Goal: Task Accomplishment & Management: Use online tool/utility

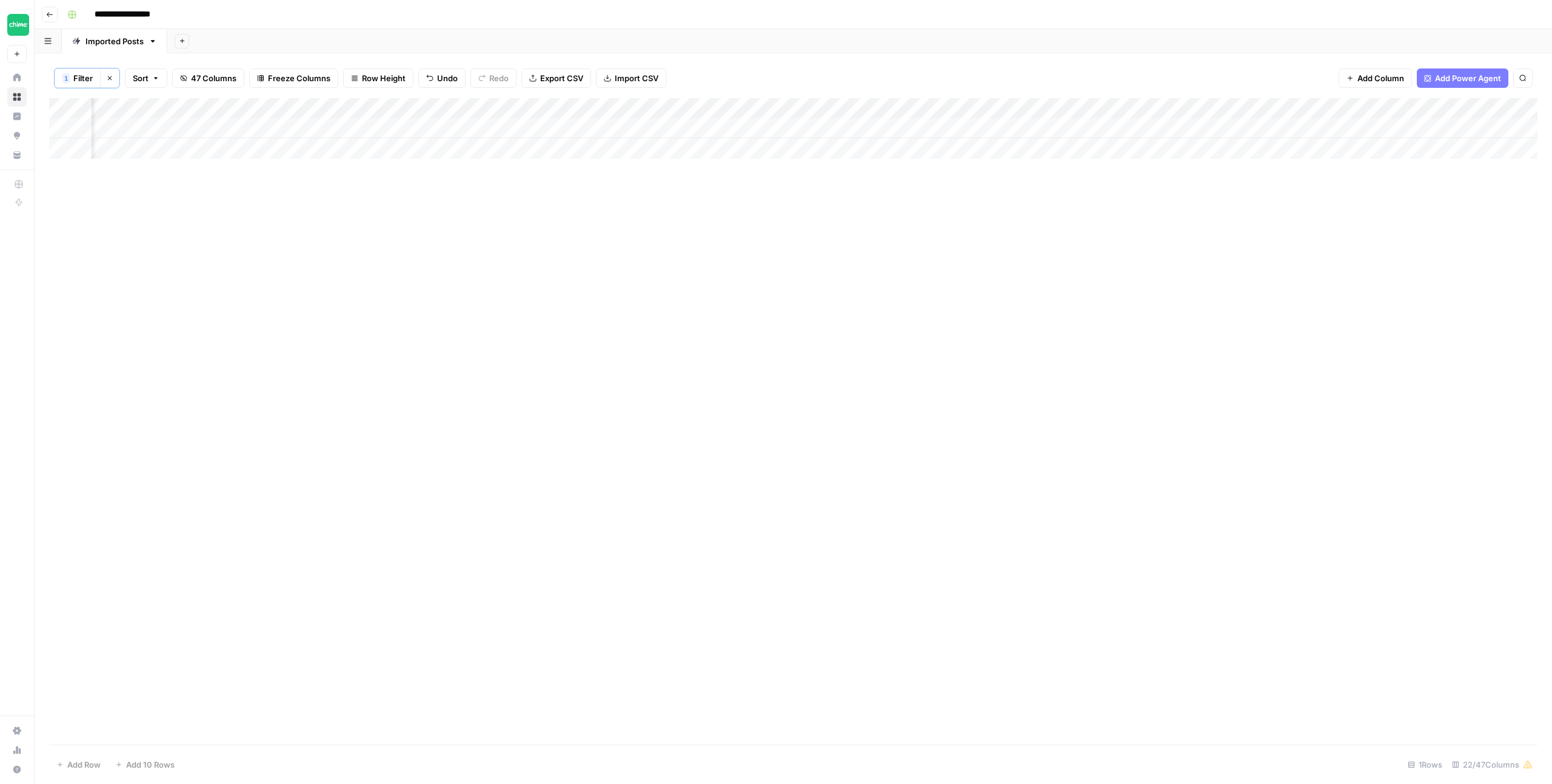
scroll to position [0, 1087]
click at [586, 129] on div "Add Column" at bounding box center [793, 129] width 1489 height 61
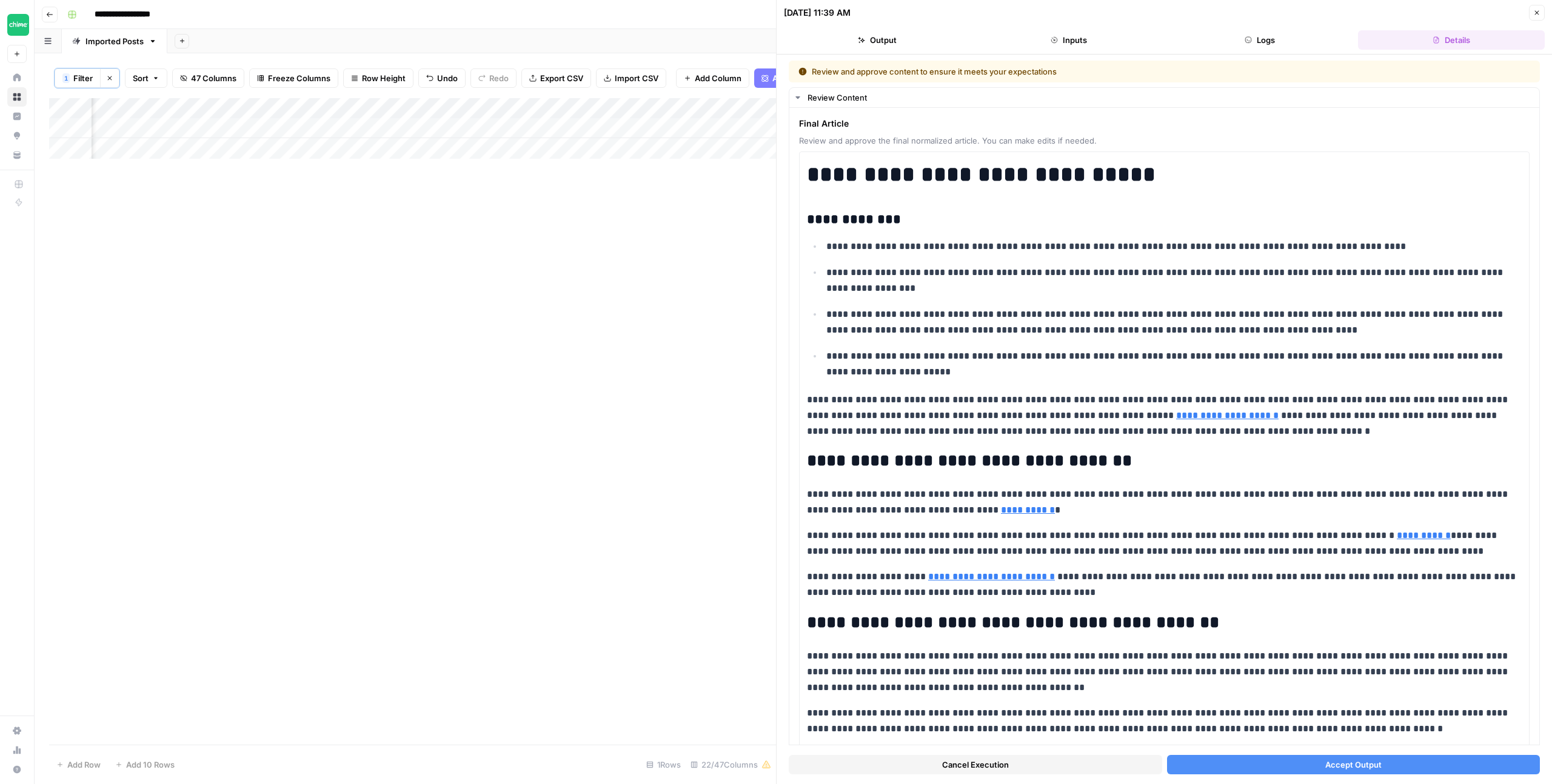
click at [1373, 759] on span "Accept Output" at bounding box center [1353, 765] width 56 height 12
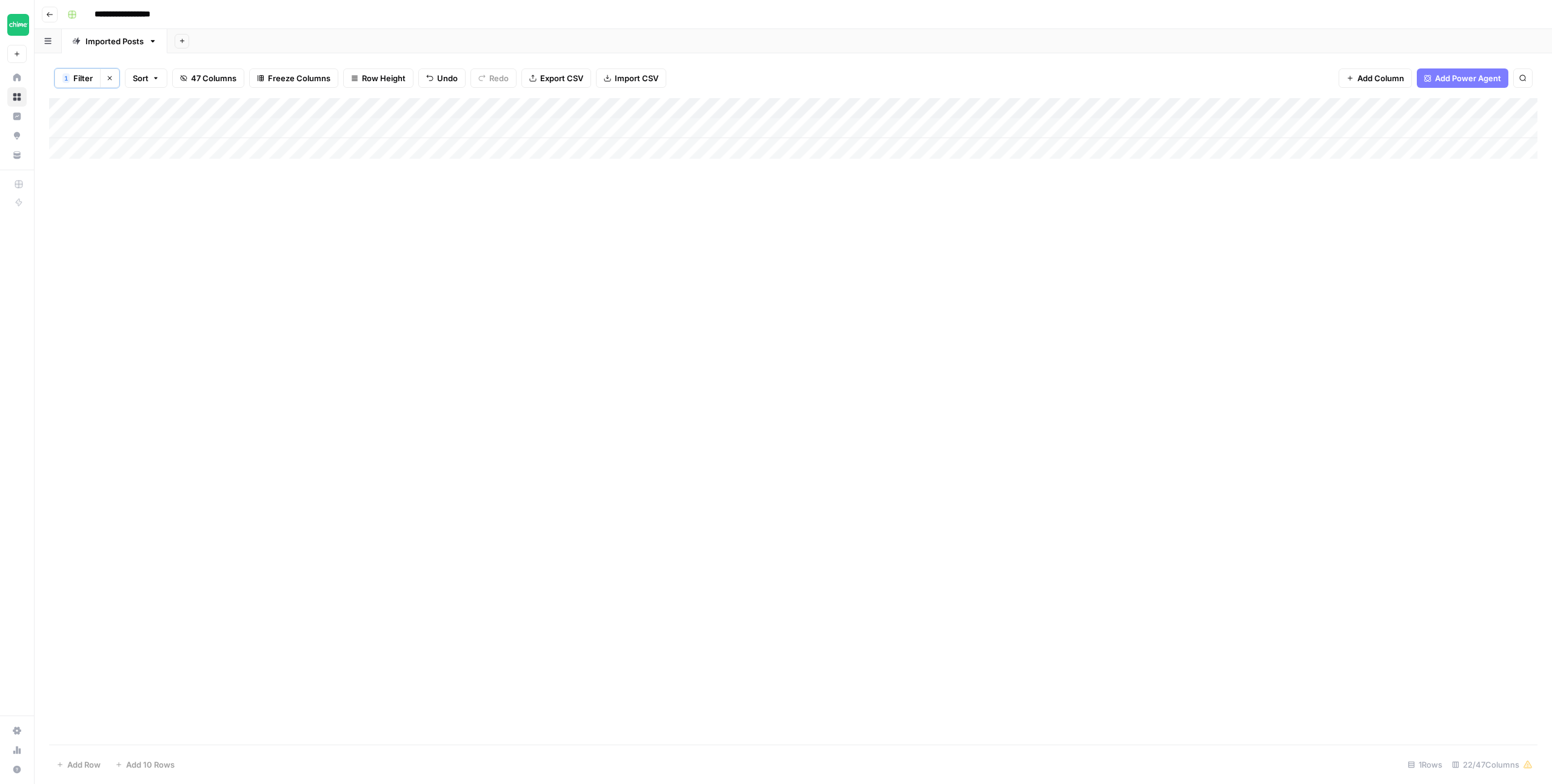
click at [85, 74] on span "Filter" at bounding box center [83, 78] width 19 height 12
click at [440, 141] on input "second-chance-banking" at bounding box center [520, 142] width 161 height 12
type input "credit-union-vs"
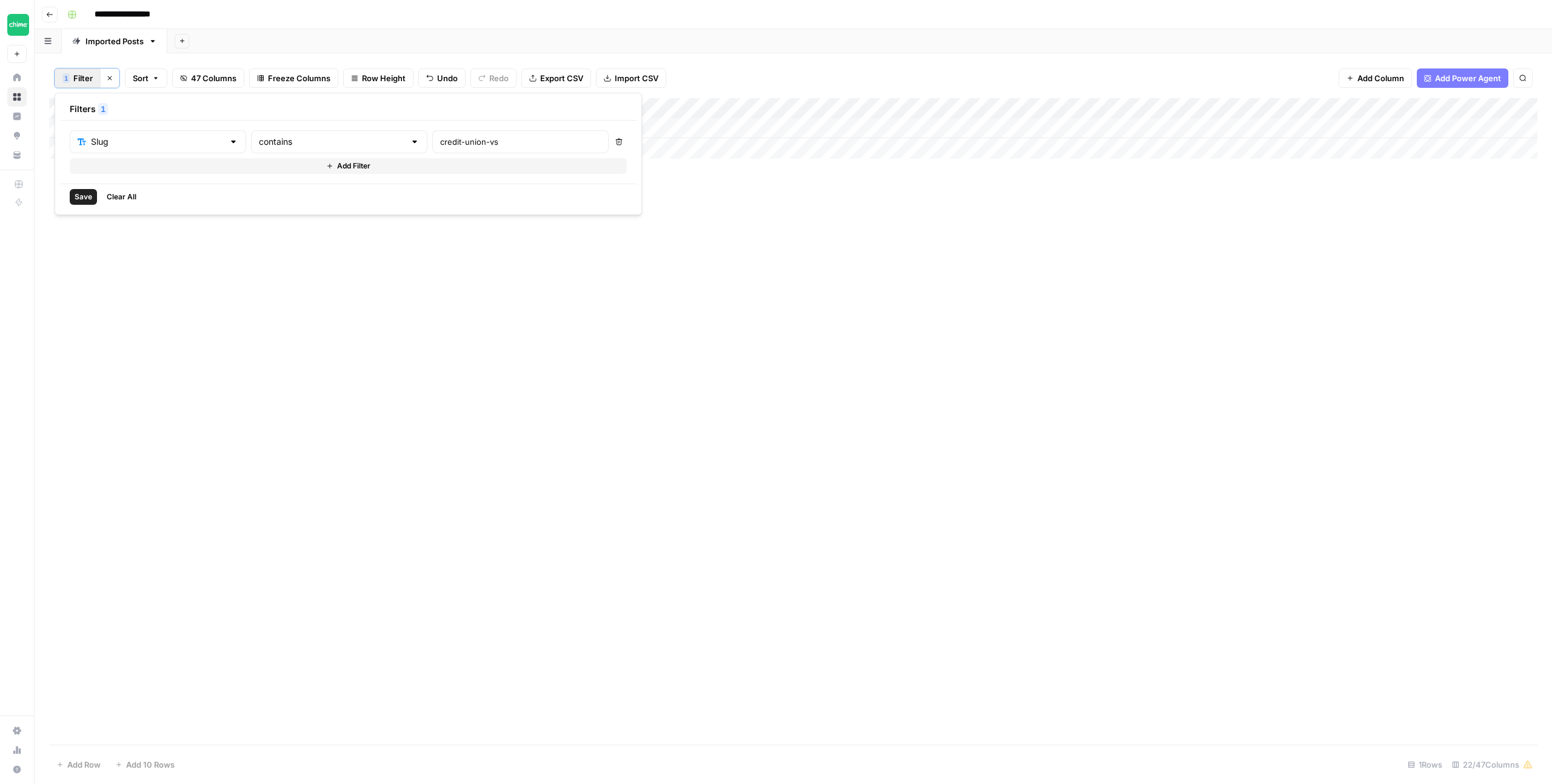
click at [72, 195] on button "Save" at bounding box center [83, 197] width 27 height 16
click at [894, 127] on div "Add Column" at bounding box center [793, 129] width 1489 height 61
click at [587, 123] on div "Add Column" at bounding box center [793, 129] width 1489 height 61
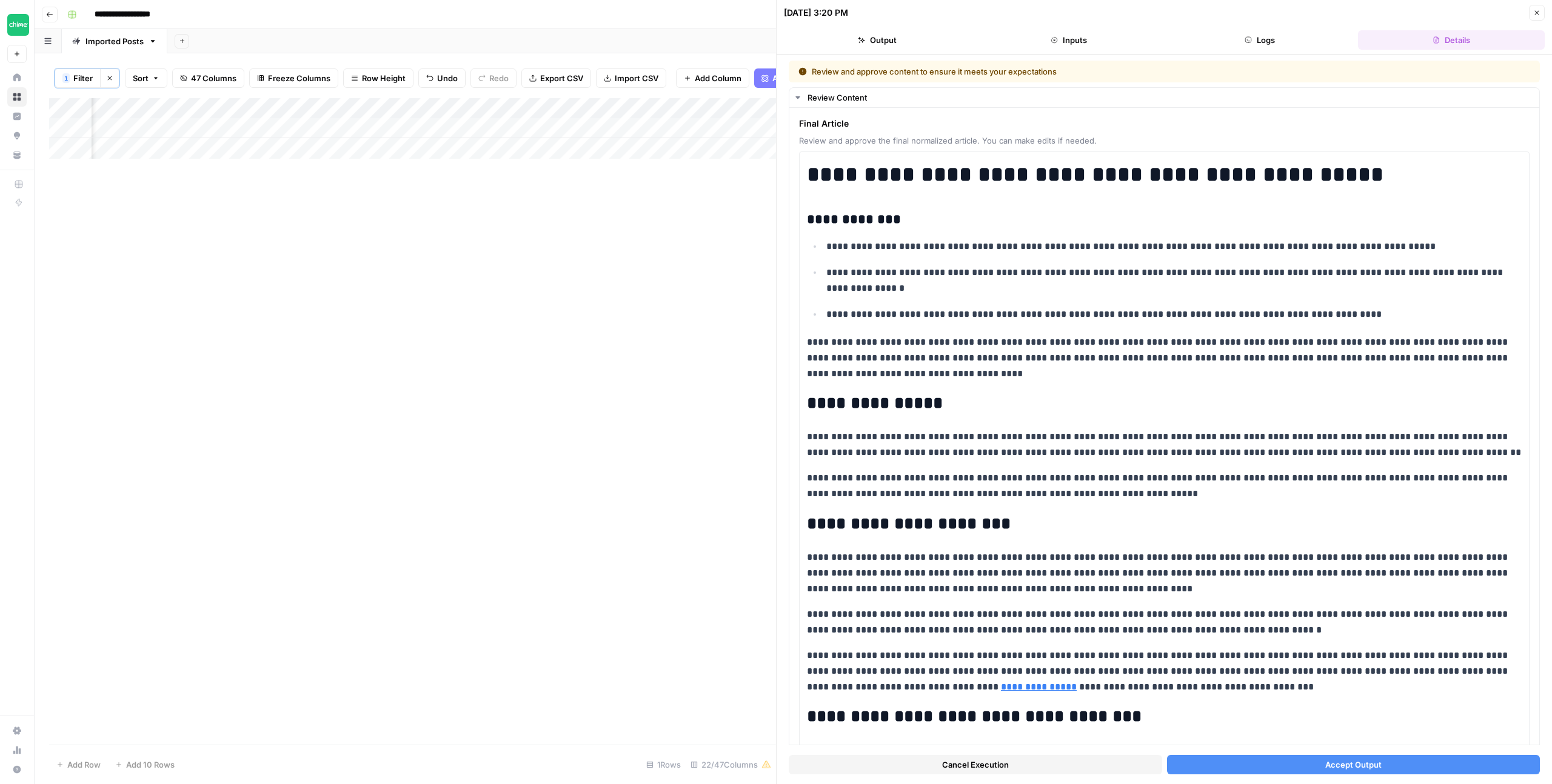
click at [1389, 760] on button "Accept Output" at bounding box center [1353, 765] width 373 height 19
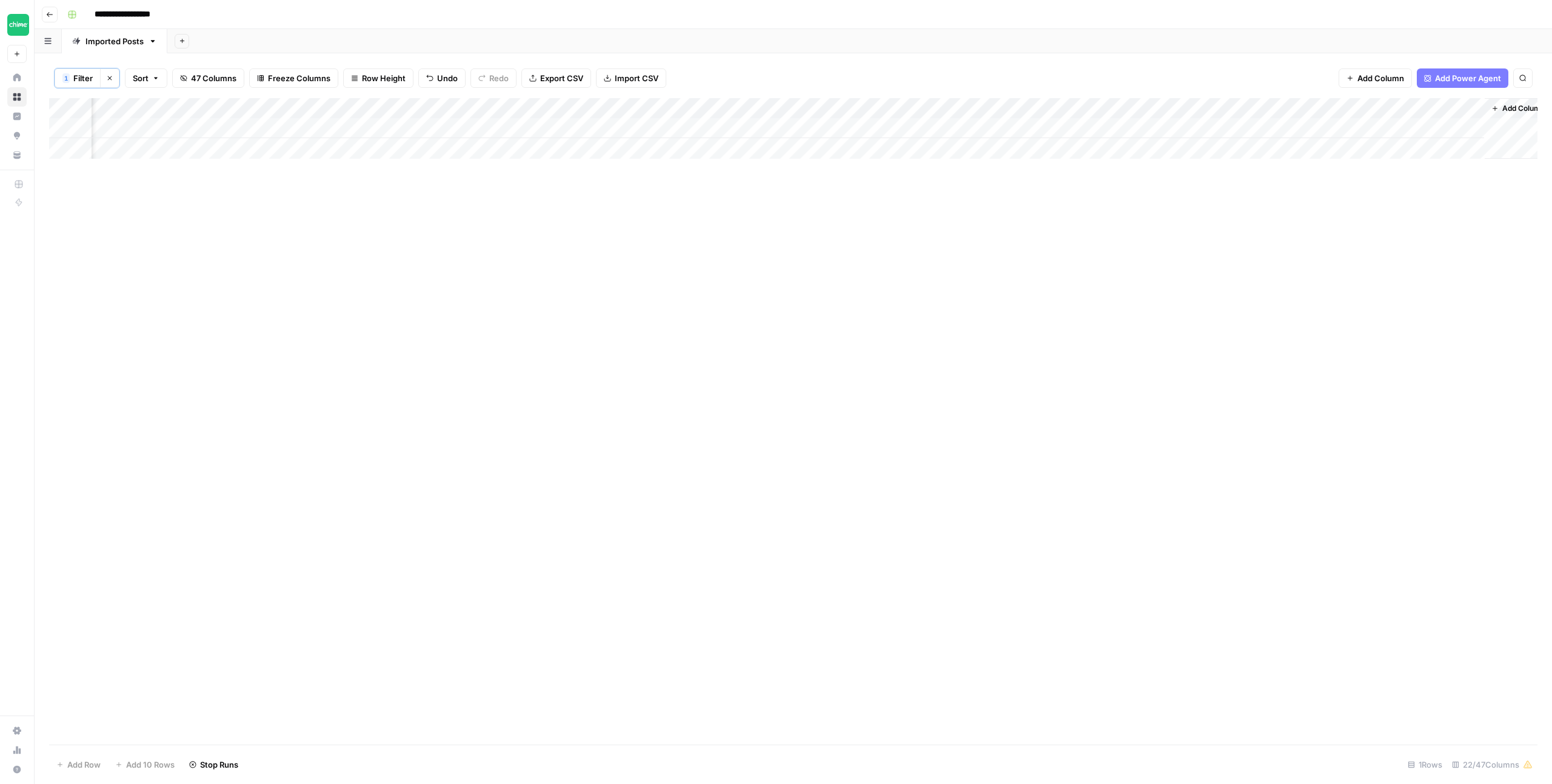
scroll to position [0, 1087]
